Goal: Task Accomplishment & Management: Complete application form

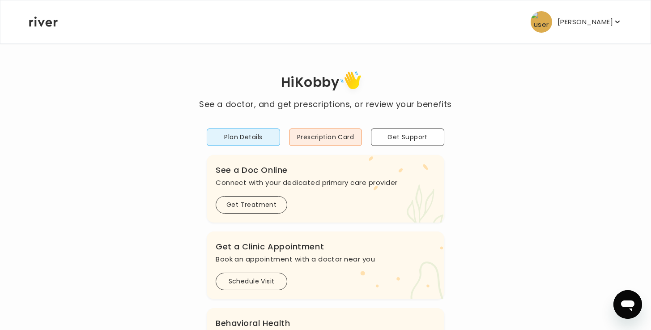
click at [600, 17] on p "[PERSON_NAME]" at bounding box center [584, 22] width 55 height 13
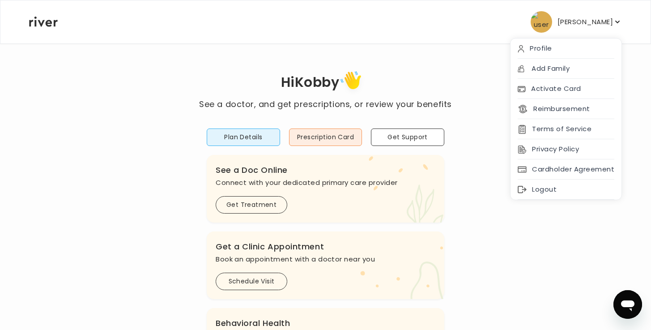
click at [600, 17] on p "[PERSON_NAME]" at bounding box center [584, 22] width 55 height 13
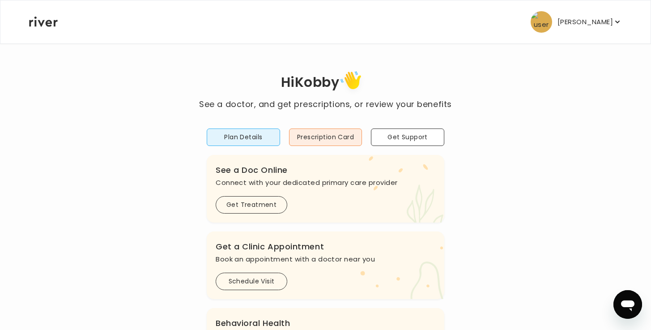
click at [587, 20] on p "[PERSON_NAME]" at bounding box center [584, 22] width 55 height 13
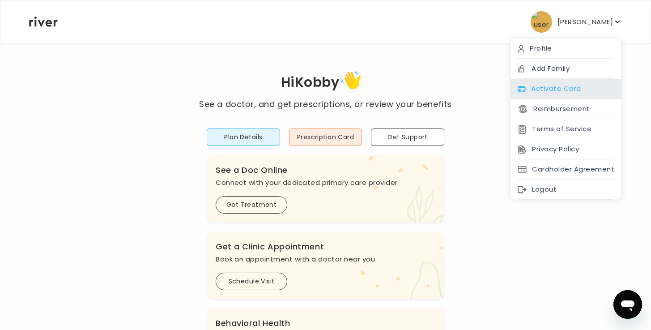
click at [560, 89] on div "Activate Card" at bounding box center [565, 89] width 111 height 20
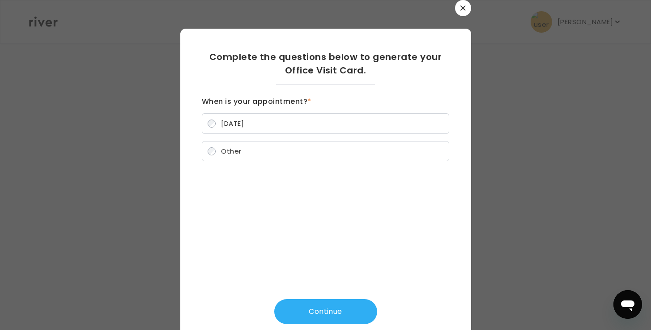
click at [301, 114] on label "[DATE]" at bounding box center [325, 123] width 247 height 21
click at [271, 157] on label "Other" at bounding box center [325, 151] width 247 height 21
click at [303, 308] on button "Continue" at bounding box center [325, 311] width 103 height 25
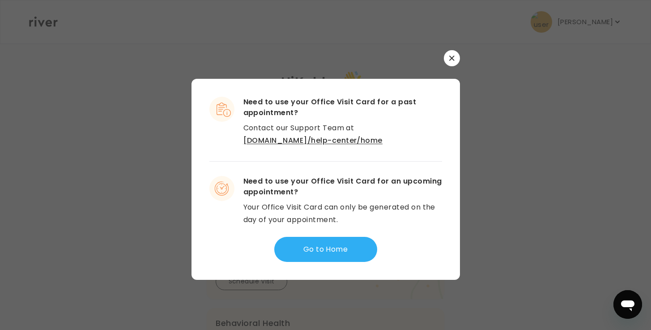
click at [382, 135] on link "[DOMAIN_NAME]/help-center/home" at bounding box center [312, 140] width 139 height 10
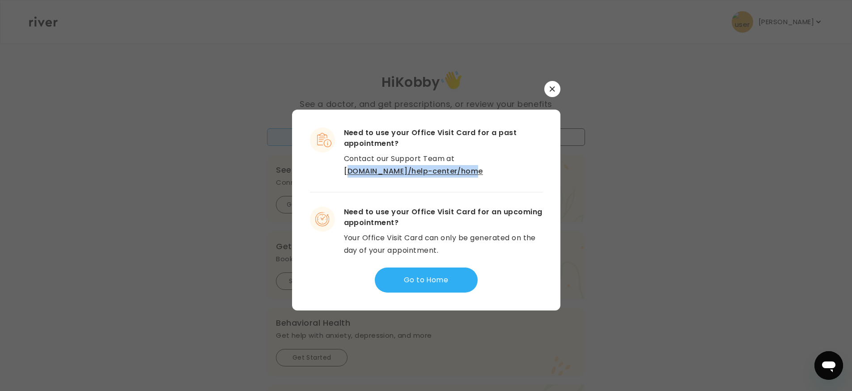
drag, startPoint x: 484, startPoint y: 179, endPoint x: 458, endPoint y: 155, distance: 35.1
click at [458, 155] on div "Need to use your Office Visit Card for a past appointment? Contact our Support …" at bounding box center [426, 210] width 268 height 201
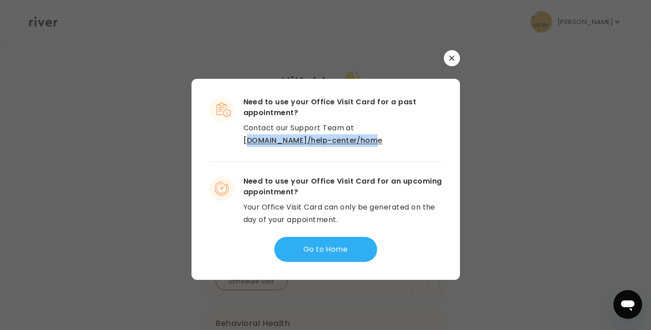
click at [450, 55] on button "button" at bounding box center [452, 58] width 16 height 16
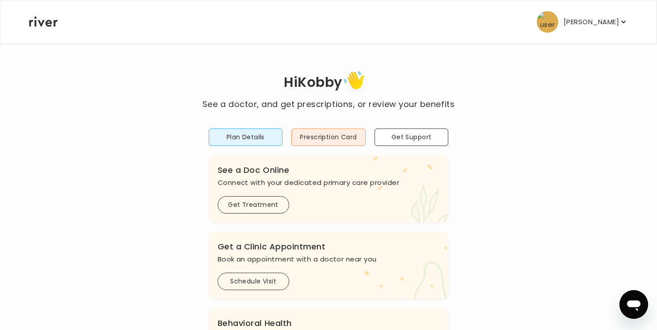
click at [604, 26] on p "[PERSON_NAME]" at bounding box center [591, 22] width 55 height 13
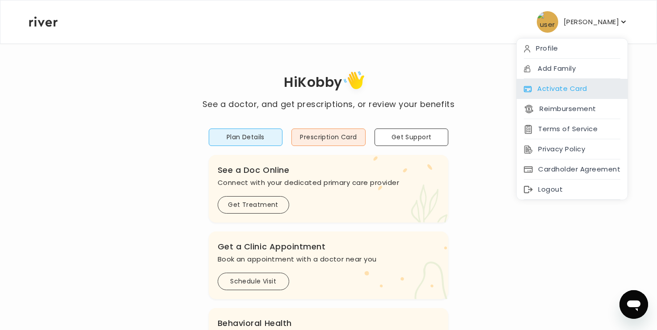
click at [563, 92] on div "Activate Card" at bounding box center [572, 89] width 111 height 20
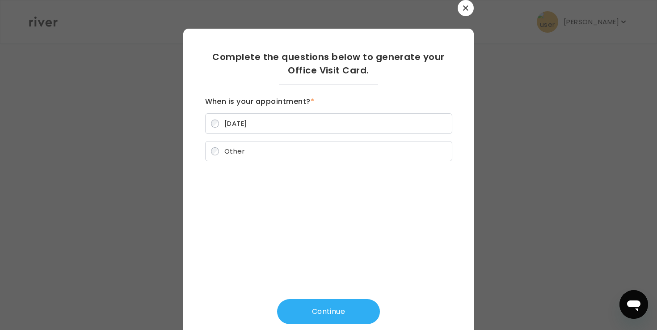
click at [284, 146] on label "Other" at bounding box center [328, 151] width 247 height 21
click at [317, 319] on button "Continue" at bounding box center [328, 311] width 103 height 25
